Goal: Register for event/course

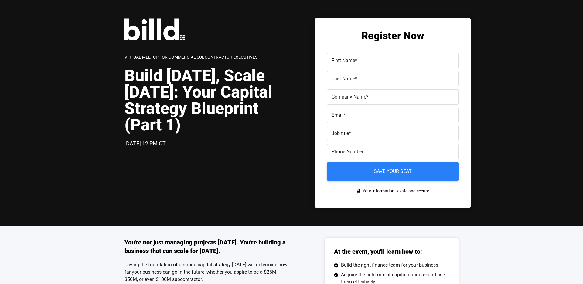
click at [118, 29] on div "Virtual Meetup for Commercial Subcontractor Executives Build [DATE], Scale [DAT…" at bounding box center [291, 113] width 583 height 226
click at [228, 116] on h1 "Build [DATE], Scale [DATE]: Your Capital Strategy Blueprint (Part 1)" at bounding box center [208, 100] width 167 height 66
click at [155, 131] on h1 "Build [DATE], Scale [DATE]: Your Capital Strategy Blueprint (Part 1)" at bounding box center [208, 100] width 167 height 66
drag, startPoint x: 122, startPoint y: 145, endPoint x: 219, endPoint y: 146, distance: 97.5
click at [219, 146] on div "Virtual Meetup for Commercial Subcontractor Executives Build [DATE], Scale [DAT…" at bounding box center [291, 113] width 583 height 226
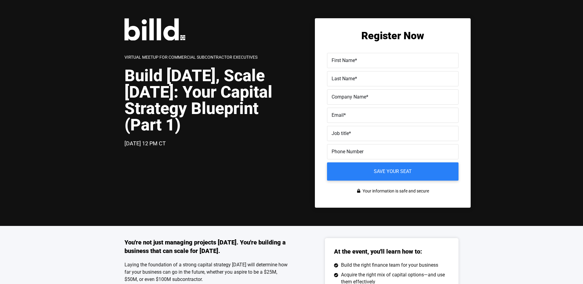
click at [219, 146] on div "[DATE] 12 PM CT" at bounding box center [208, 143] width 167 height 9
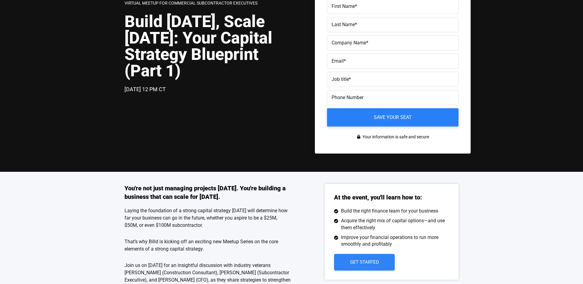
scroll to position [120, 0]
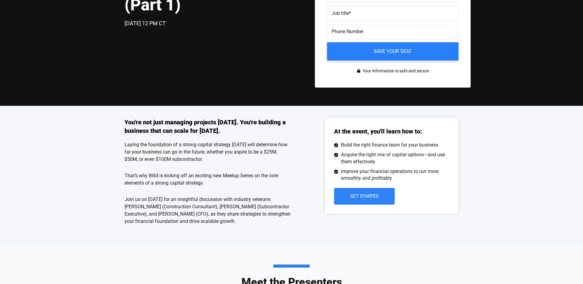
click at [149, 205] on p "Join us on [DATE] for an insightful discussion with industry veterans [PERSON_N…" at bounding box center [208, 210] width 167 height 29
drag, startPoint x: 239, startPoint y: 221, endPoint x: 114, endPoint y: 201, distance: 127.0
click at [114, 201] on div "You're not just managing projects [DATE]. You're building a business that can s…" at bounding box center [291, 176] width 583 height 140
copy p "Join us on [DATE] for an insightful discussion with industry veterans [PERSON_N…"
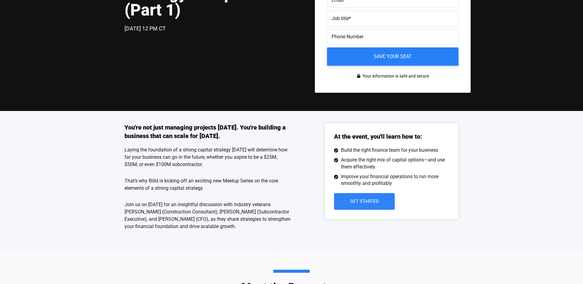
scroll to position [118, 0]
